Goal: Information Seeking & Learning: Understand process/instructions

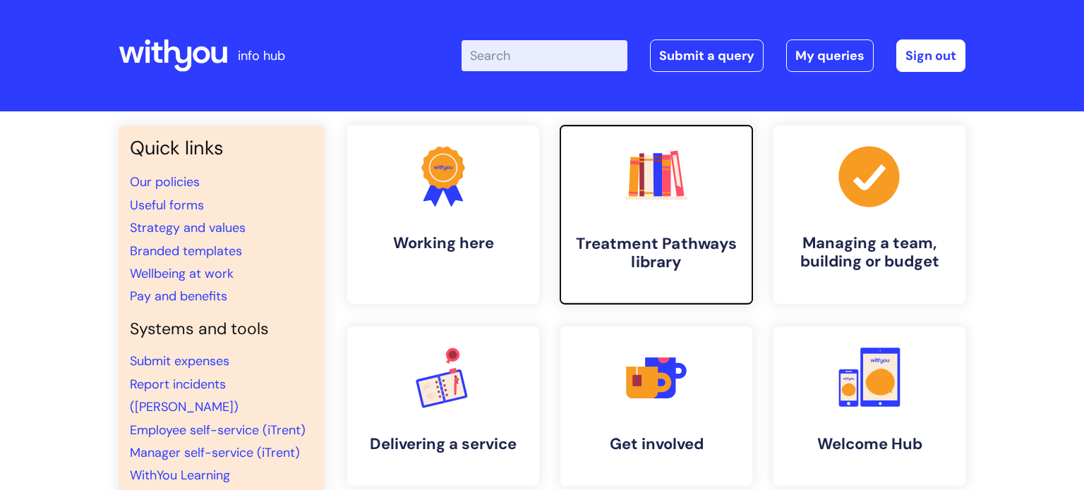
click at [658, 181] on rect at bounding box center [657, 175] width 9 height 44
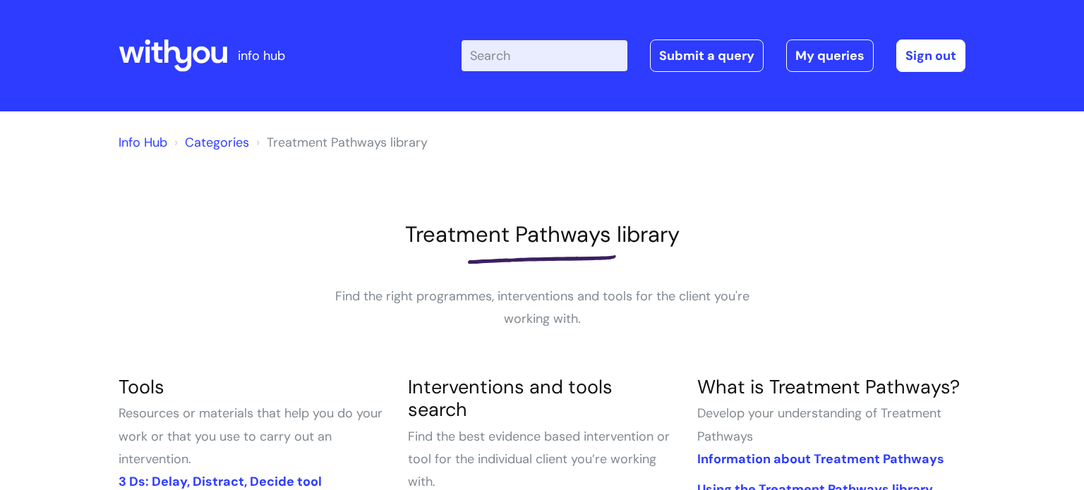
click at [512, 58] on input "Enter your search term here..." at bounding box center [544, 55] width 166 height 31
type input "journey plan"
click button "Search" at bounding box center [0, 0] width 0 height 0
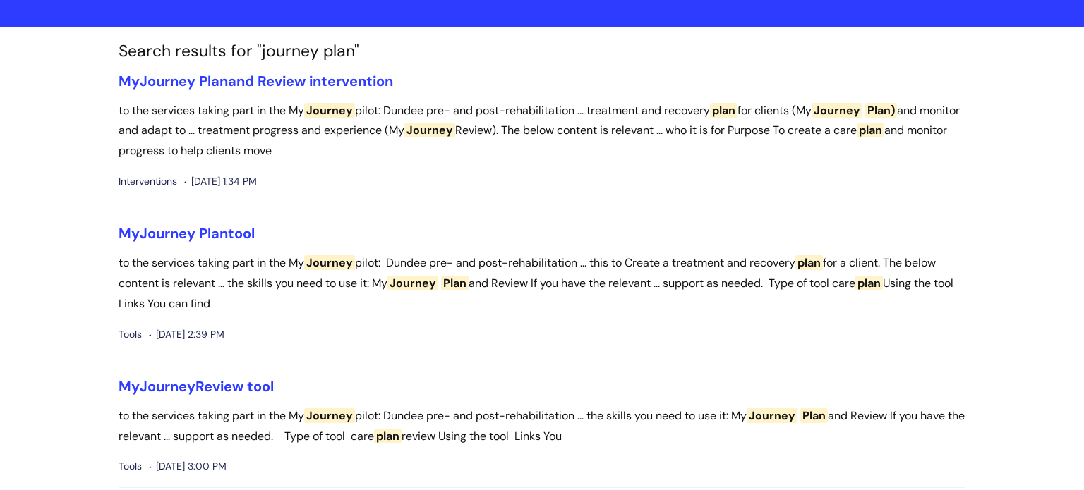
scroll to position [85, 0]
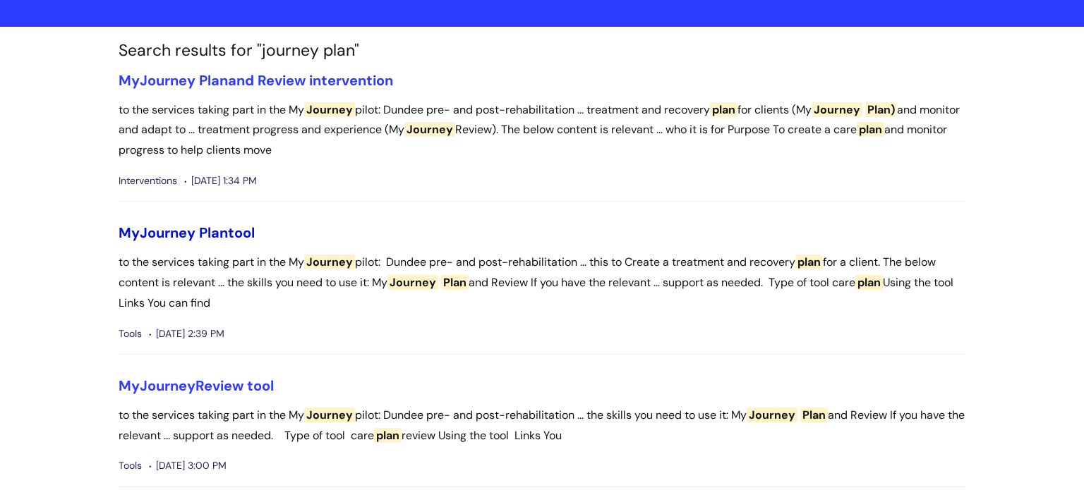
click at [217, 233] on span "Plan" at bounding box center [213, 233] width 29 height 18
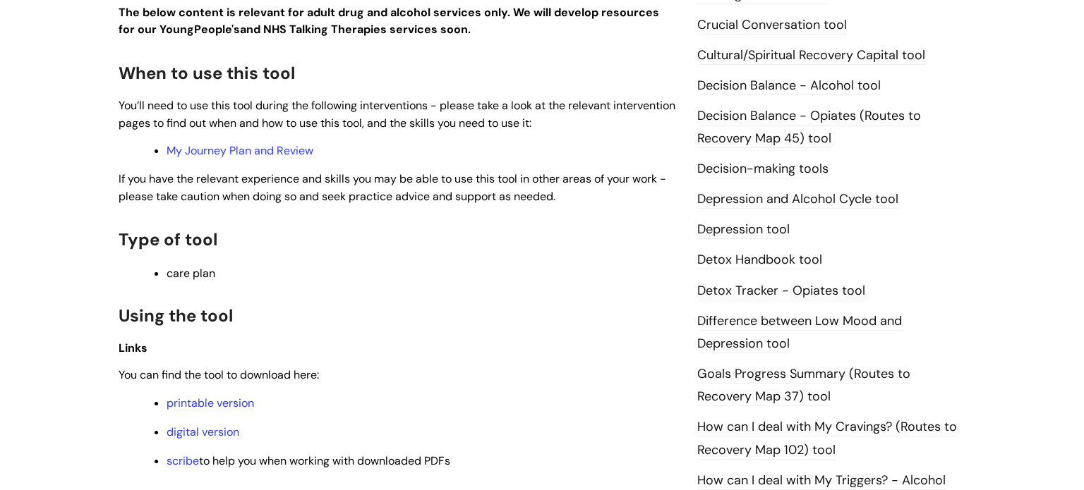
scroll to position [660, 0]
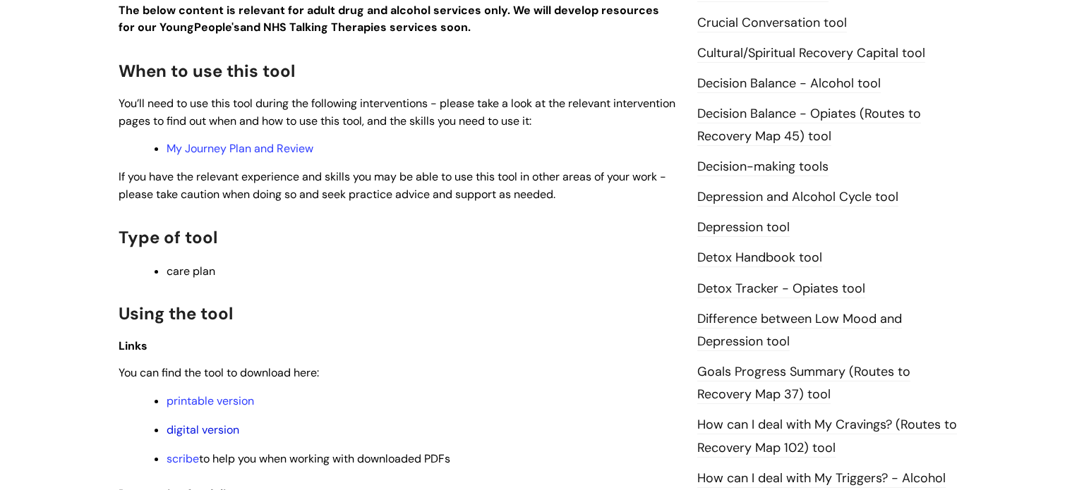
click at [218, 433] on link "digital version" at bounding box center [203, 430] width 73 height 15
